Goal: Information Seeking & Learning: Learn about a topic

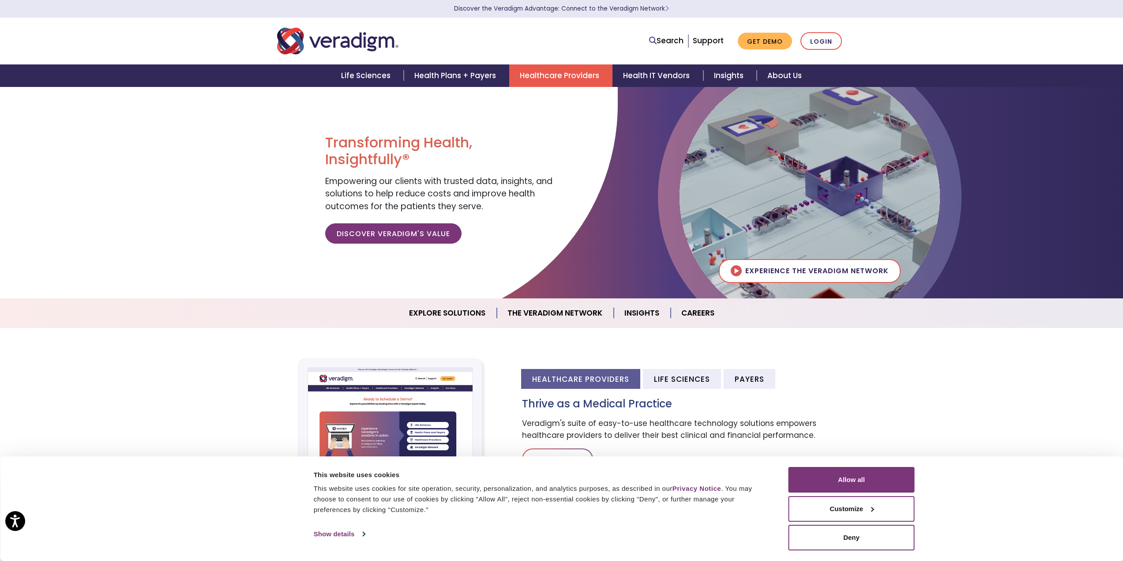
click at [574, 75] on link "Healthcare Providers" at bounding box center [560, 75] width 103 height 22
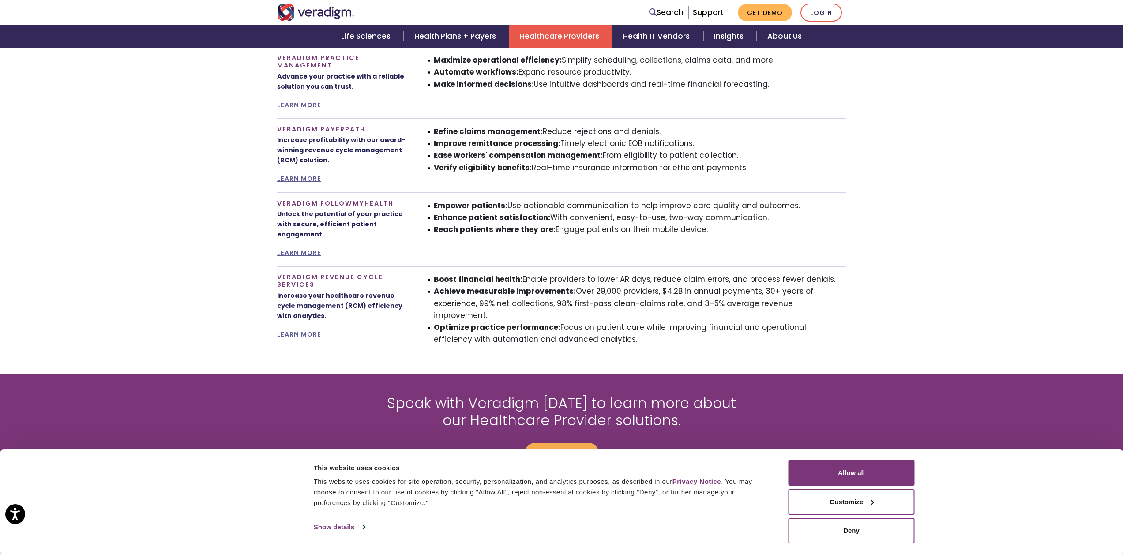
scroll to position [735, 0]
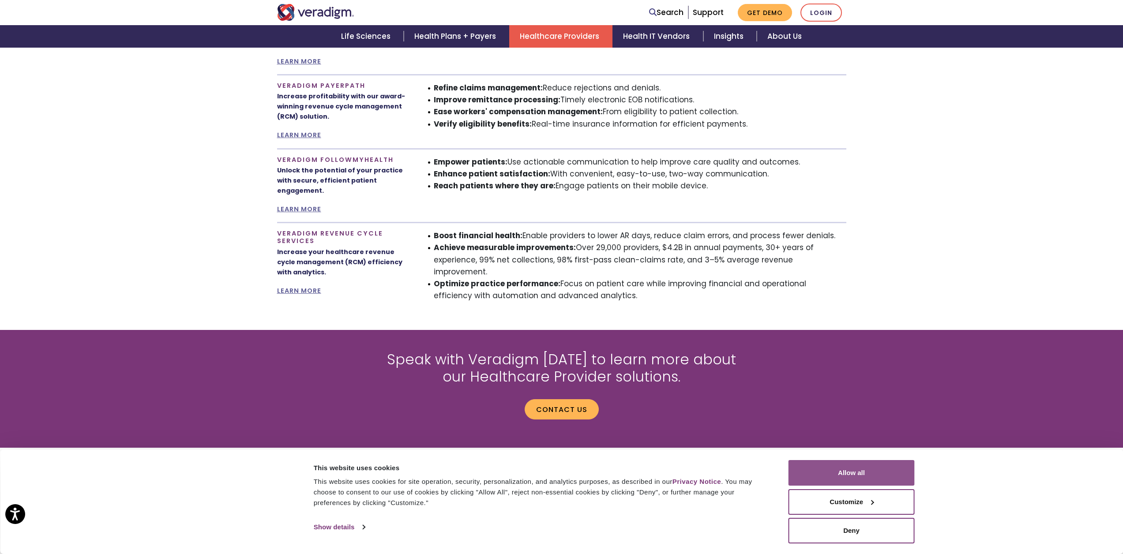
click at [874, 477] on button "Allow all" at bounding box center [851, 473] width 126 height 26
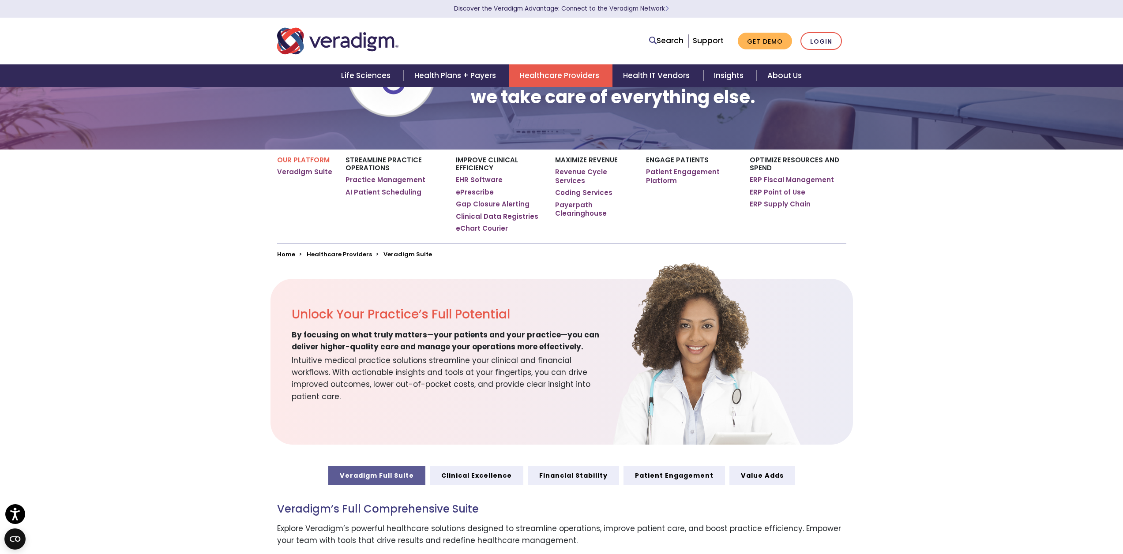
scroll to position [0, 0]
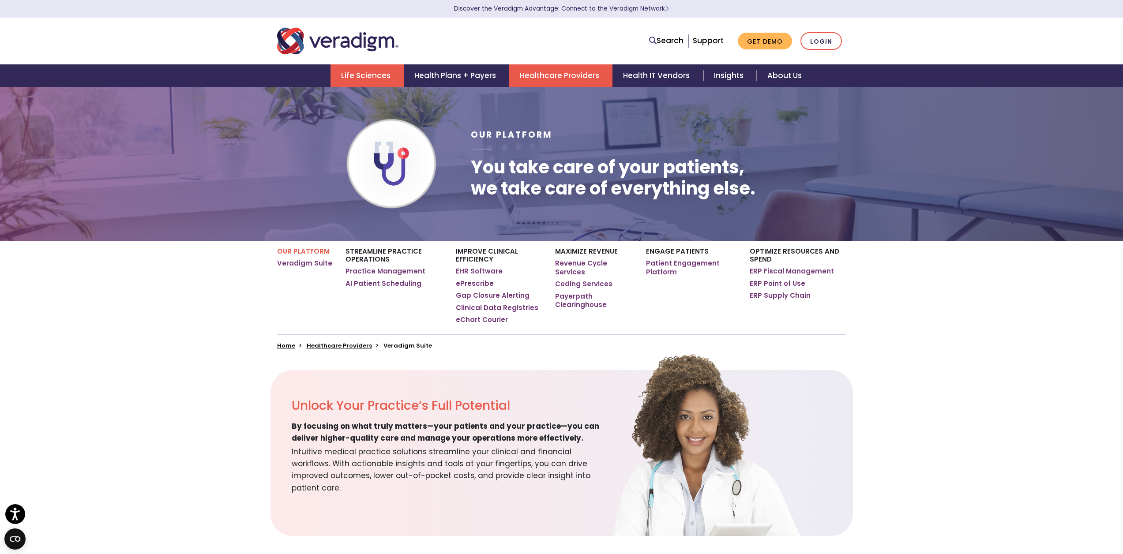
click at [339, 71] on link "Life Sciences" at bounding box center [366, 75] width 73 height 22
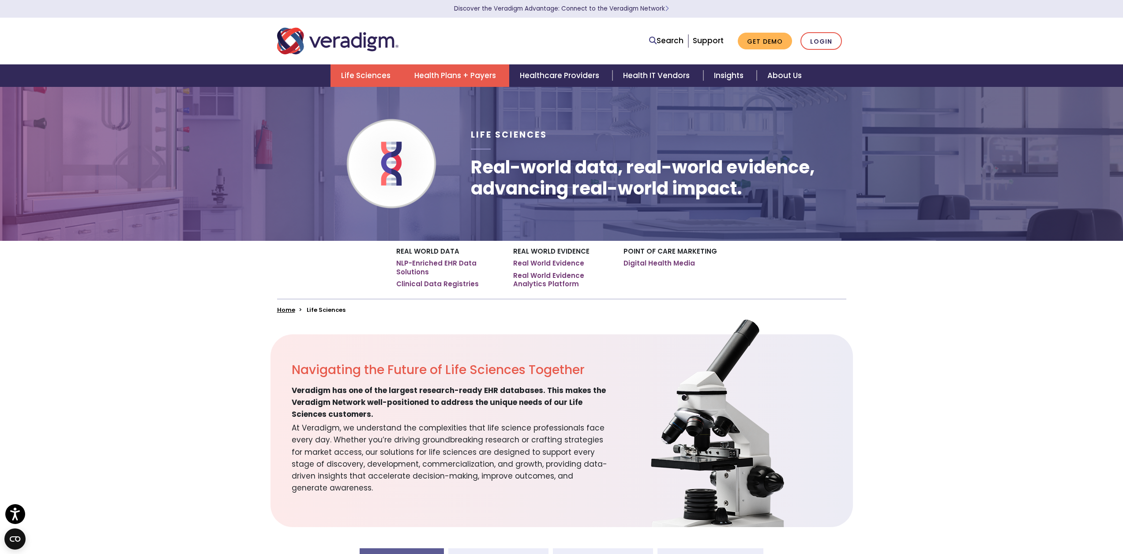
click at [482, 82] on link "Health Plans + Payers" at bounding box center [456, 75] width 105 height 22
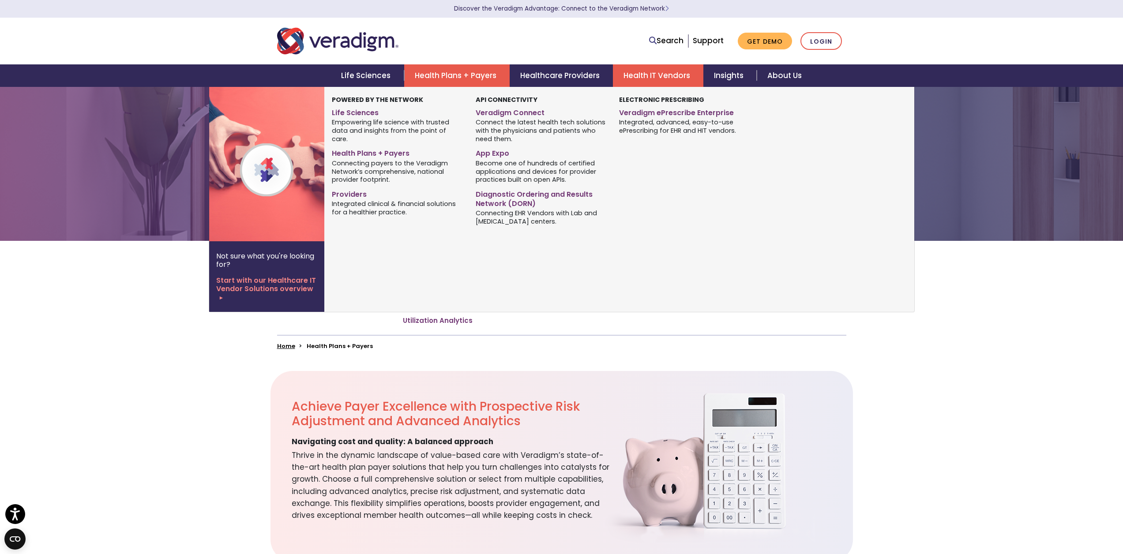
click at [673, 78] on link "Health IT Vendors" at bounding box center [658, 75] width 90 height 22
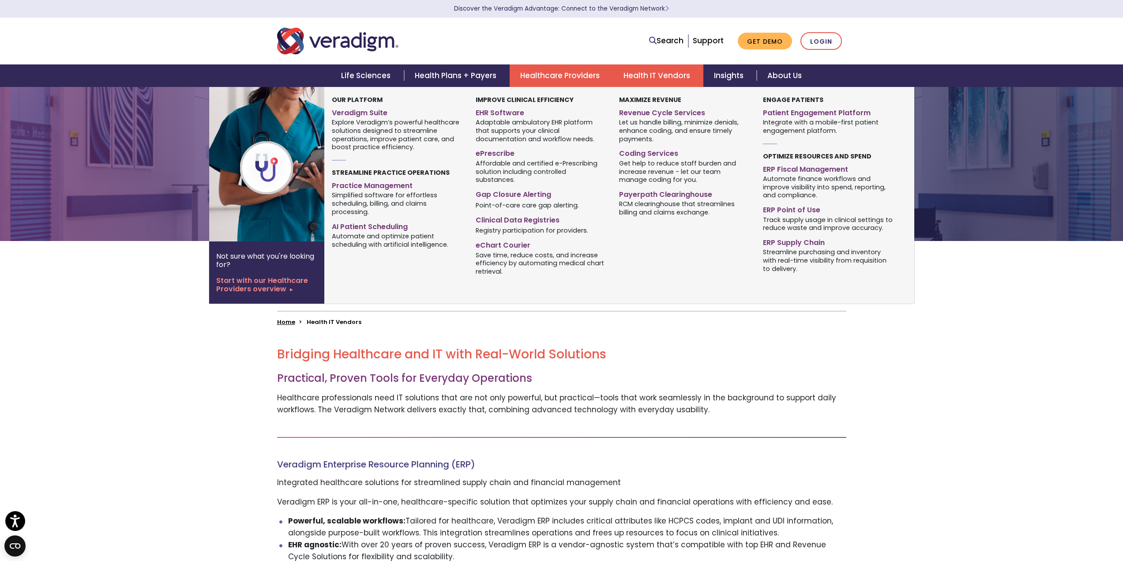
click at [529, 72] on link "Healthcare Providers" at bounding box center [561, 75] width 103 height 22
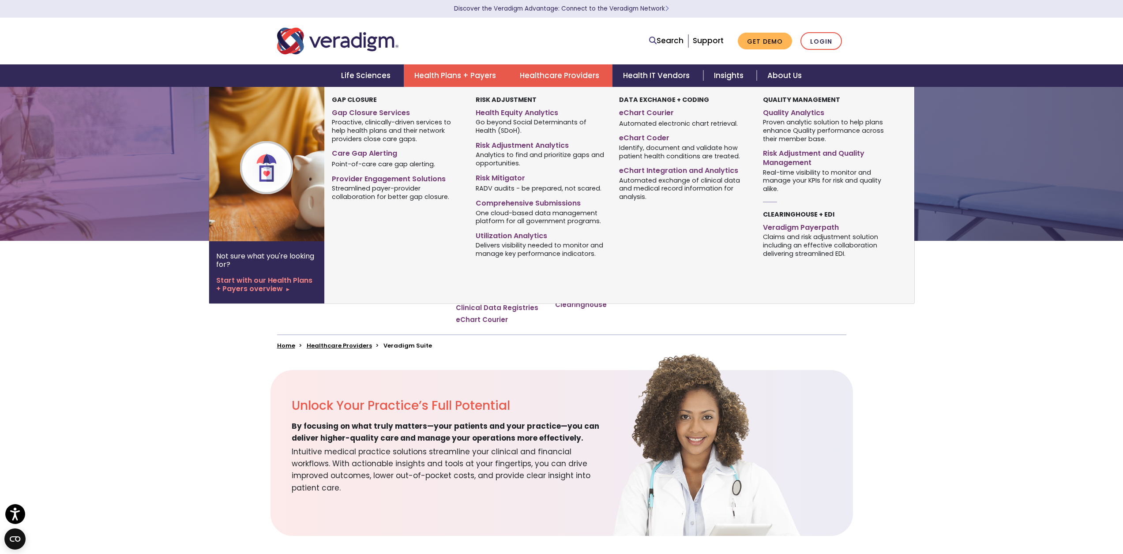
click at [441, 75] on link "Health Plans + Payers" at bounding box center [456, 75] width 105 height 22
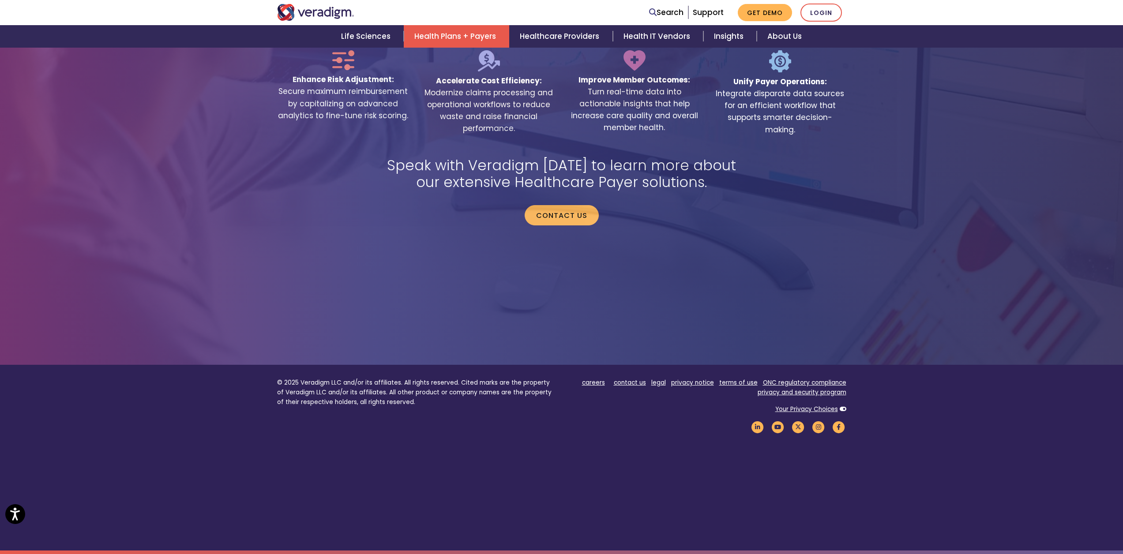
scroll to position [1654, 0]
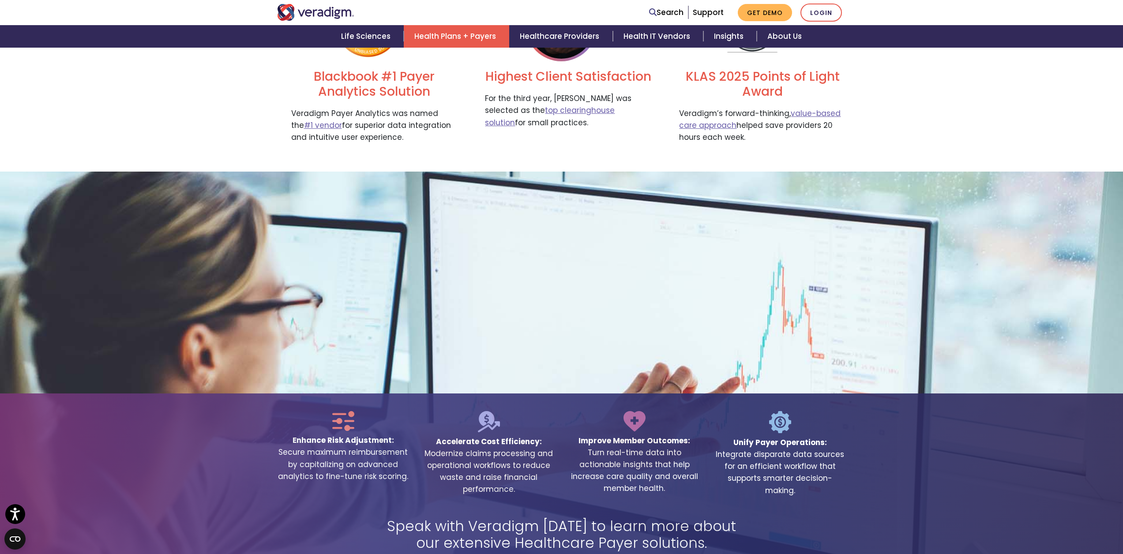
click at [541, 78] on h2 "Highest Client Satisfaction" at bounding box center [568, 76] width 167 height 15
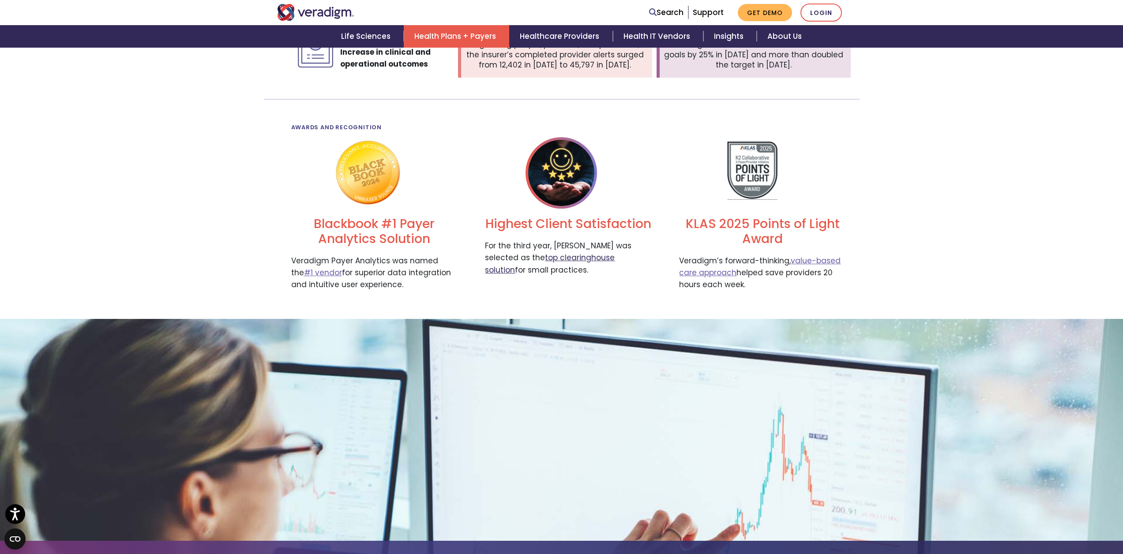
click at [573, 260] on link "top clearinghouse solution" at bounding box center [550, 263] width 130 height 22
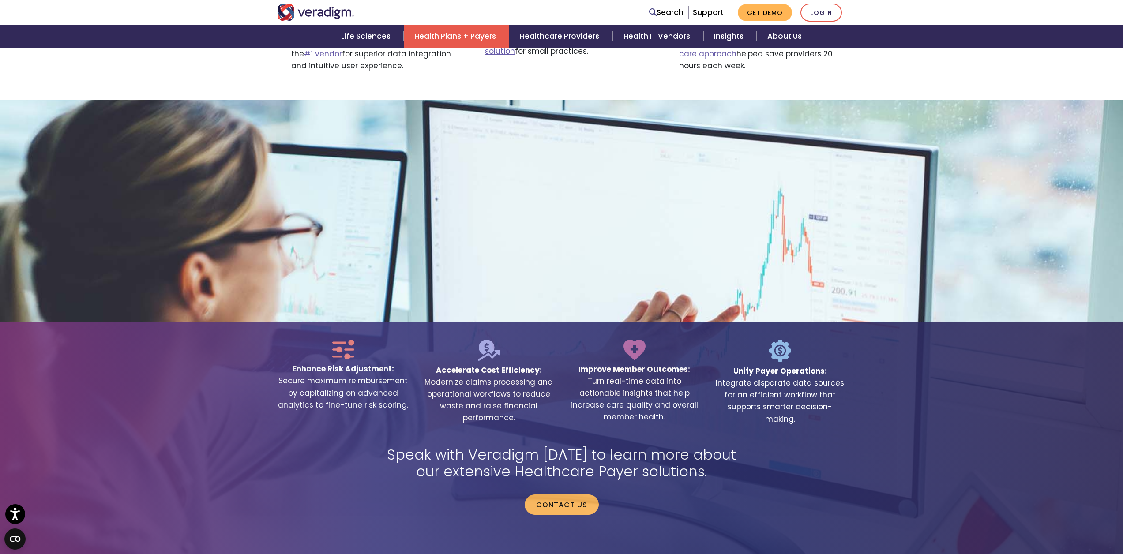
scroll to position [1728, 0]
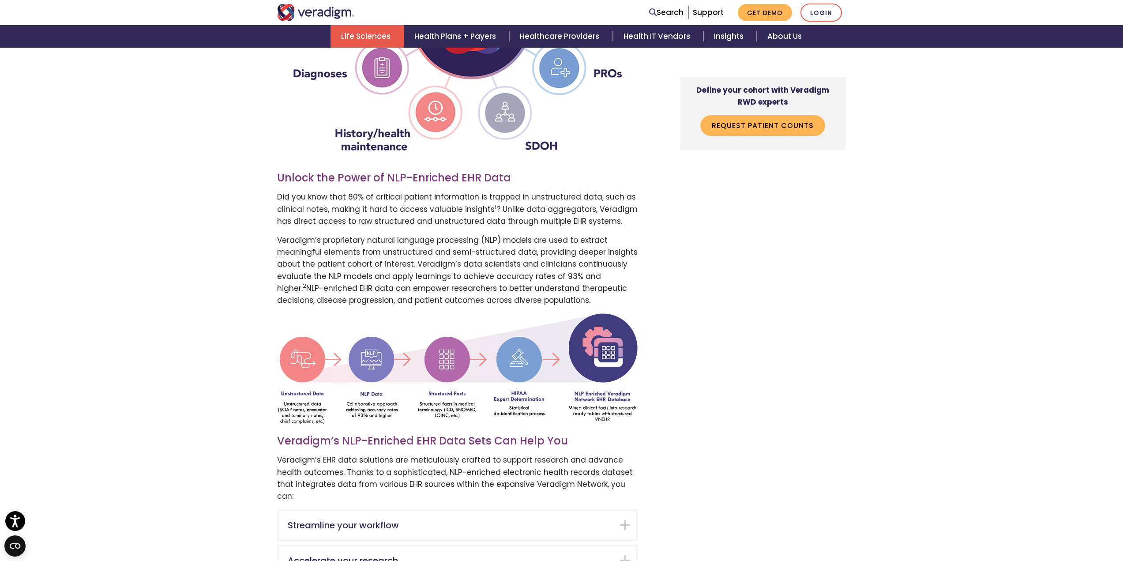
scroll to position [1103, 0]
